Goal: Information Seeking & Learning: Learn about a topic

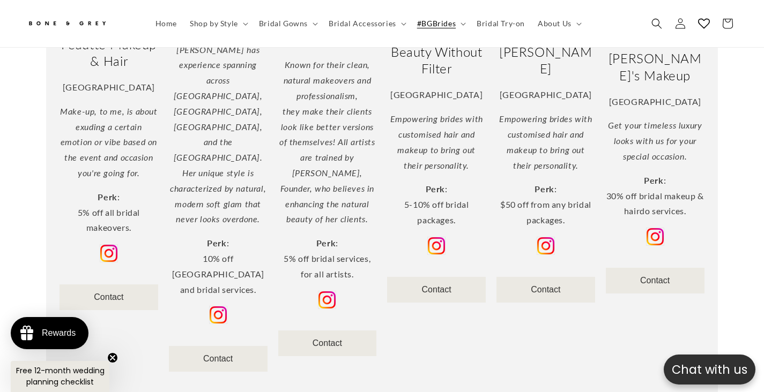
scroll to position [720, 0]
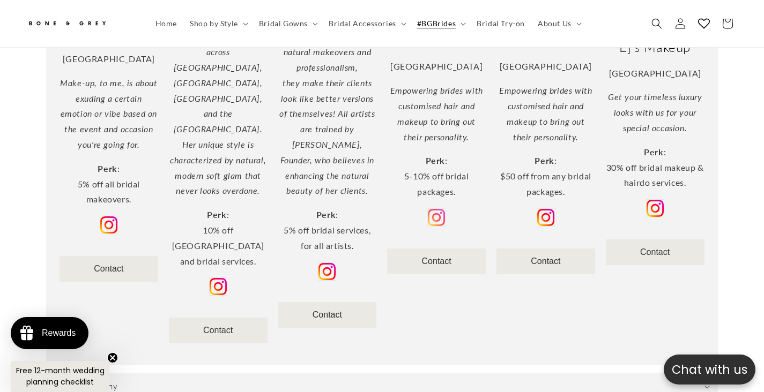
click at [429, 209] on img at bounding box center [436, 218] width 18 height 18
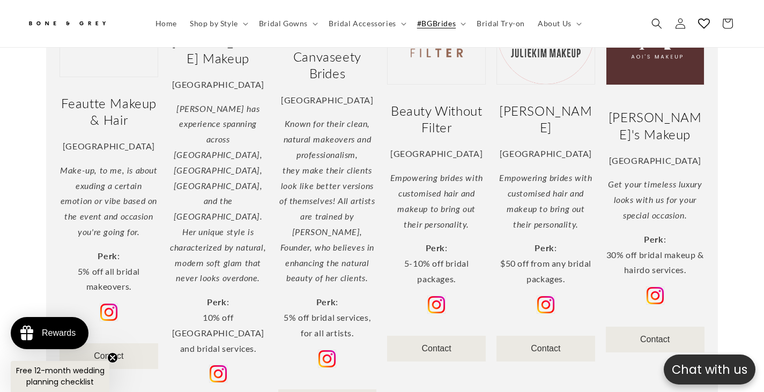
scroll to position [0, 257]
click at [397, 102] on h2 "Beauty Without Filter" at bounding box center [437, 118] width 99 height 33
drag, startPoint x: 392, startPoint y: 69, endPoint x: 450, endPoint y: 87, distance: 60.6
click at [450, 102] on h2 "Beauty Without Filter" at bounding box center [437, 118] width 99 height 33
copy h2 "Beauty Without Filter"
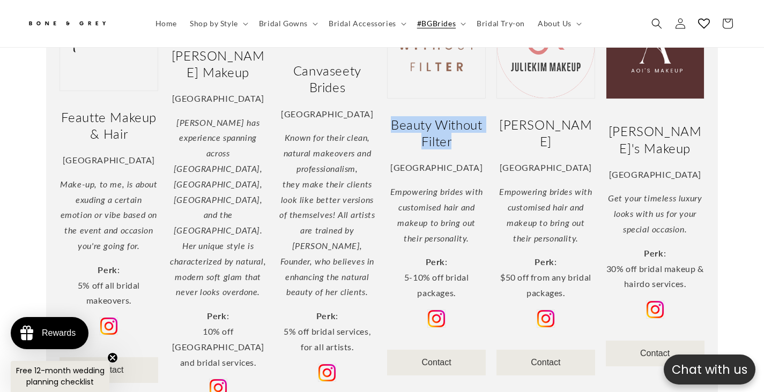
scroll to position [617, 0]
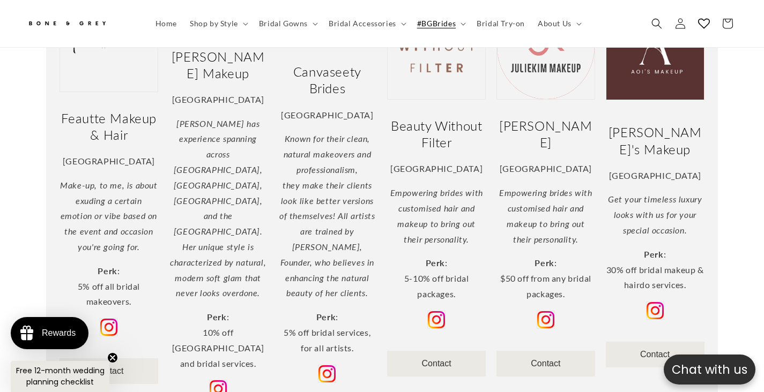
click at [481, 162] on p "[GEOGRAPHIC_DATA]" at bounding box center [437, 170] width 99 height 16
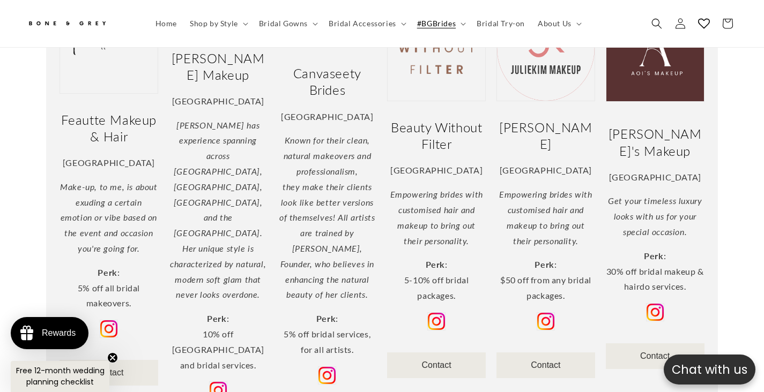
scroll to position [615, 0]
drag, startPoint x: 524, startPoint y: 82, endPoint x: 562, endPoint y: 114, distance: 49.8
click at [562, 114] on div "[PERSON_NAME] Makeup Singapore Empowering brides with customised hair and makeu…" at bounding box center [545, 191] width 109 height 403
click at [554, 120] on h2 "[PERSON_NAME]" at bounding box center [546, 136] width 99 height 33
drag, startPoint x: 581, startPoint y: 98, endPoint x: 519, endPoint y: 86, distance: 63.3
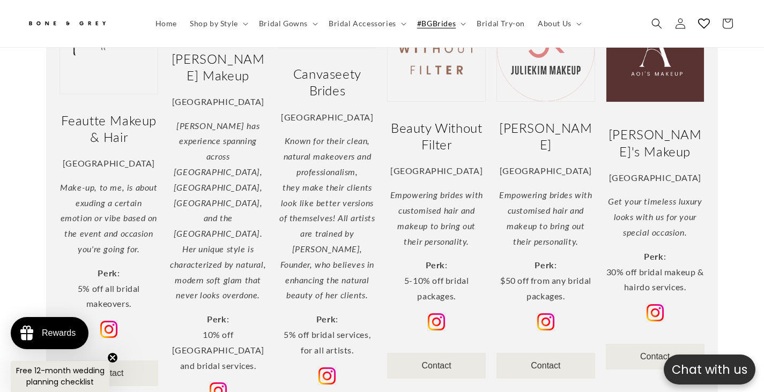
click at [519, 120] on h2 "[PERSON_NAME]" at bounding box center [546, 136] width 99 height 33
copy h2 "[PERSON_NAME]"
click at [528, 258] on p "Perk : $50 off from any bridal packages." at bounding box center [546, 281] width 99 height 46
click at [550, 313] on img at bounding box center [546, 322] width 18 height 18
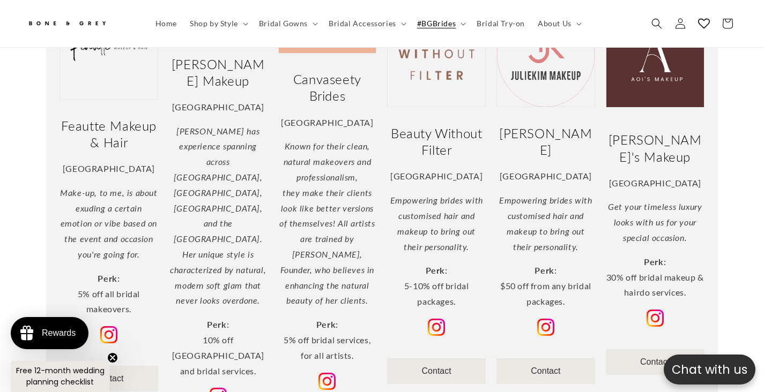
scroll to position [594, 0]
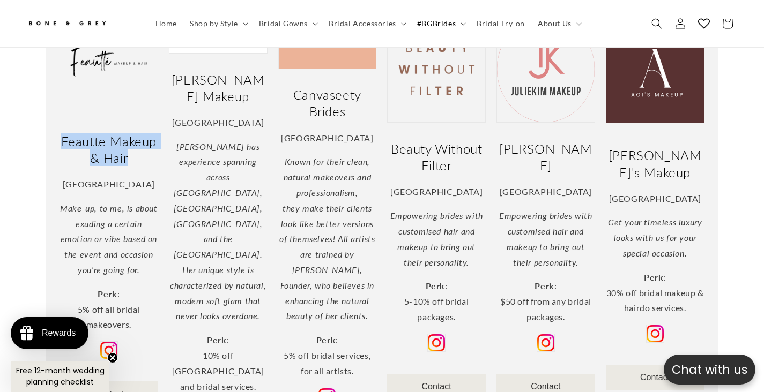
drag, startPoint x: 63, startPoint y: 103, endPoint x: 134, endPoint y: 119, distance: 73.1
click at [134, 133] on h2 "Feautte Makeup & Hair" at bounding box center [109, 149] width 99 height 33
copy h2 "Feautte Makeup & Hair"
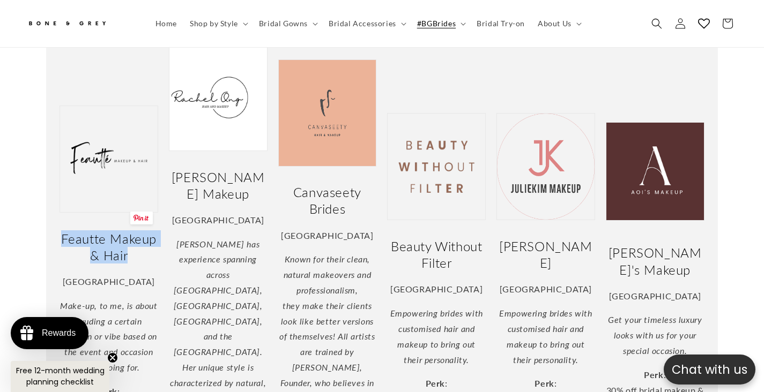
scroll to position [0, 0]
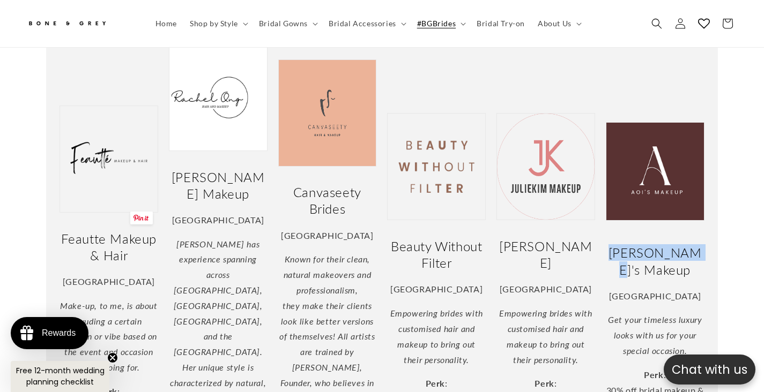
drag, startPoint x: 616, startPoint y: 224, endPoint x: 708, endPoint y: 219, distance: 92.9
click at [708, 219] on div "[PERSON_NAME]'s Makeup [GEOGRAPHIC_DATA] Get your timeless luxury looks with us…" at bounding box center [655, 310] width 109 height 386
copy h2 "[PERSON_NAME]'s Makeup"
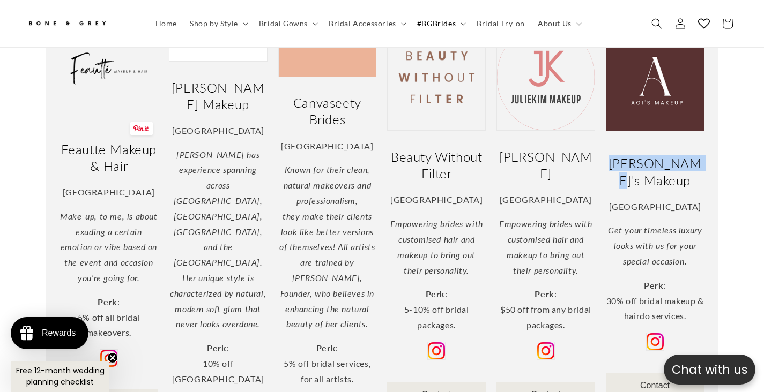
scroll to position [601, 0]
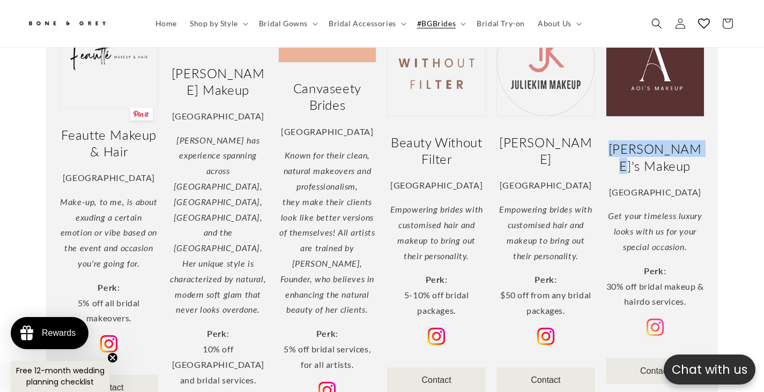
click at [657, 318] on img at bounding box center [655, 327] width 18 height 18
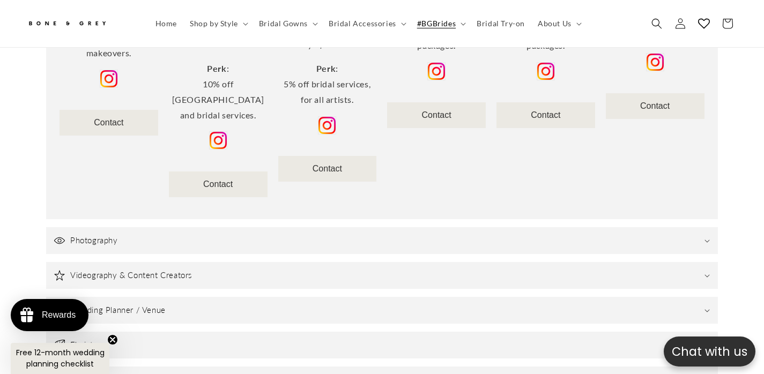
scroll to position [866, 0]
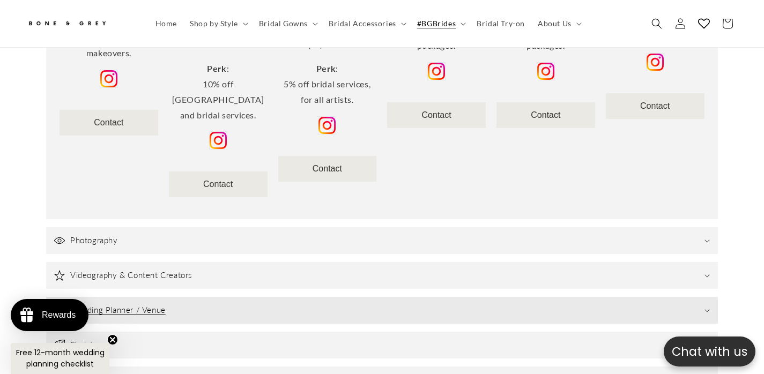
click at [103, 305] on h3 "Wedding Planner / Venue" at bounding box center [117, 310] width 95 height 11
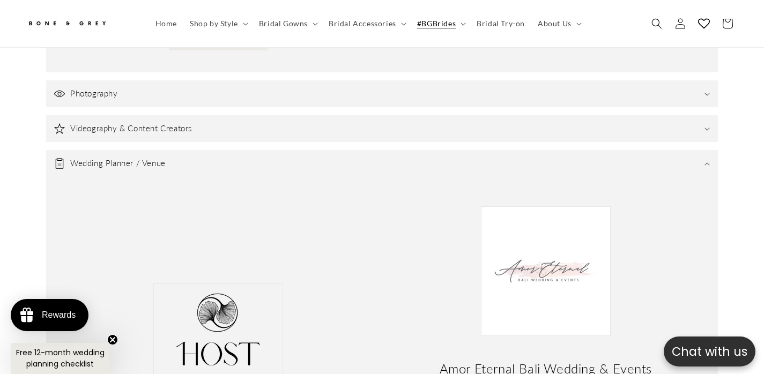
scroll to position [1013, 0]
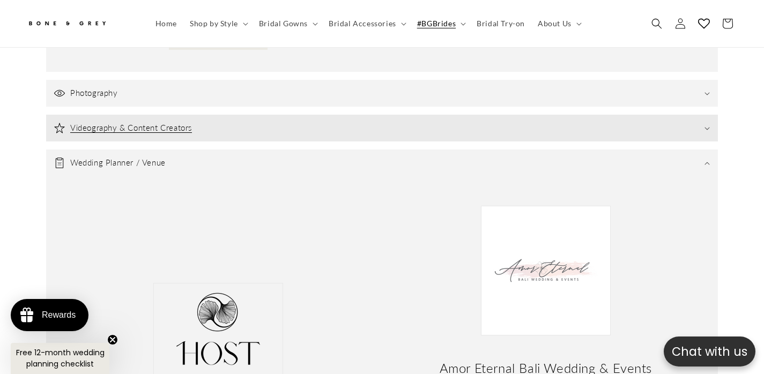
click at [119, 115] on summary "Videography & Content Creators" at bounding box center [382, 128] width 672 height 27
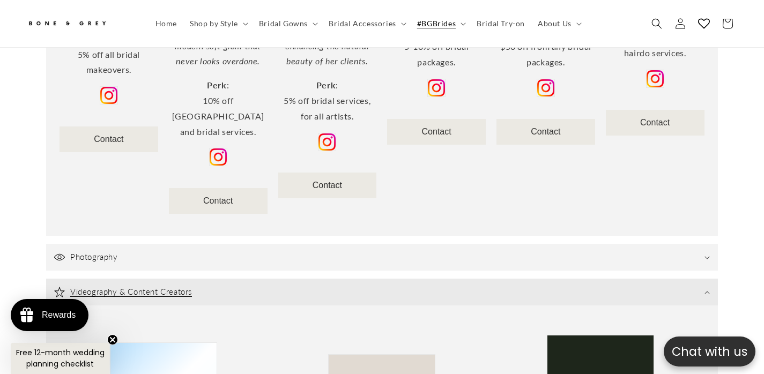
scroll to position [871, 0]
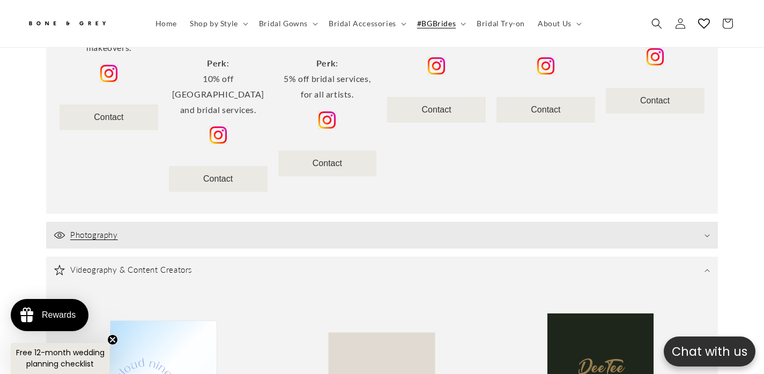
click at [84, 230] on h3 "Photography" at bounding box center [94, 235] width 48 height 11
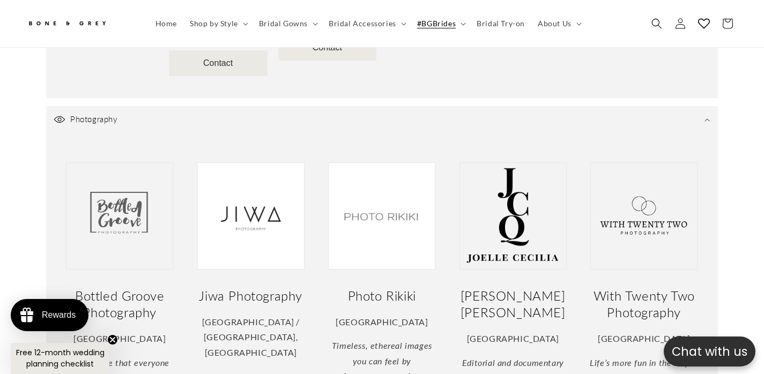
scroll to position [973, 0]
